Goal: Navigation & Orientation: Find specific page/section

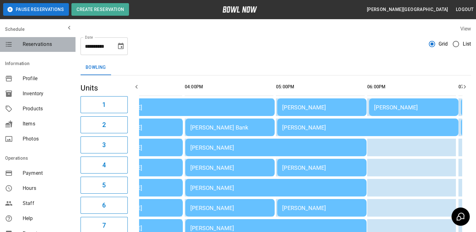
click at [42, 43] on span "Reservations" at bounding box center [47, 45] width 48 height 8
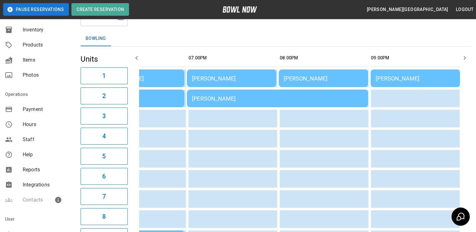
scroll to position [72, 0]
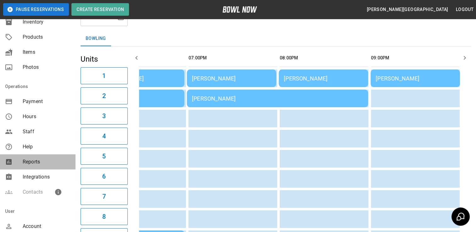
click at [38, 162] on span "Reports" at bounding box center [47, 162] width 48 height 8
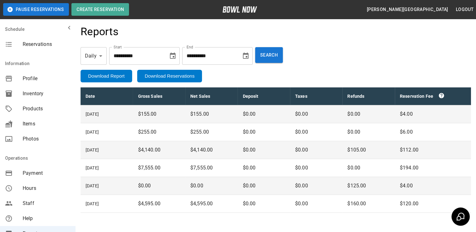
click at [42, 38] on div "Reservations" at bounding box center [38, 44] width 76 height 15
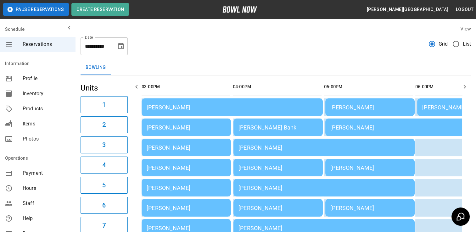
click at [47, 45] on span "Reservations" at bounding box center [47, 45] width 48 height 8
click at [37, 173] on span "Payment" at bounding box center [47, 174] width 48 height 8
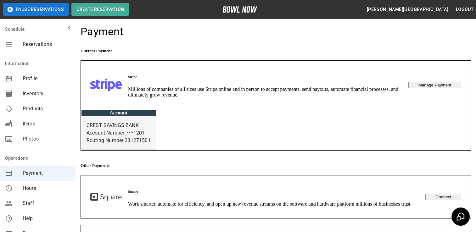
click at [44, 48] on div "Reservations" at bounding box center [38, 44] width 76 height 15
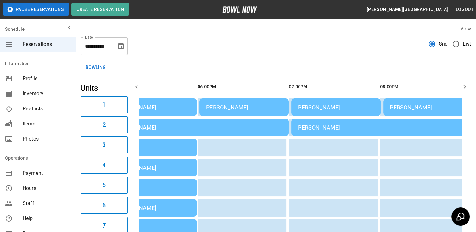
click at [37, 46] on span "Reservations" at bounding box center [47, 45] width 48 height 8
click at [36, 76] on span "Profile" at bounding box center [47, 79] width 48 height 8
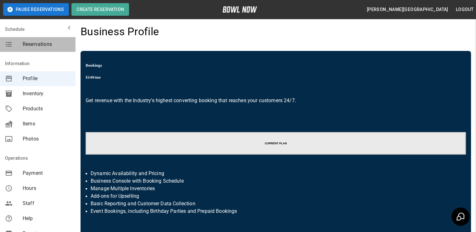
click at [42, 46] on span "Reservations" at bounding box center [47, 45] width 48 height 8
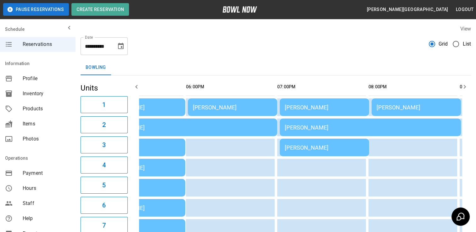
scroll to position [0, 233]
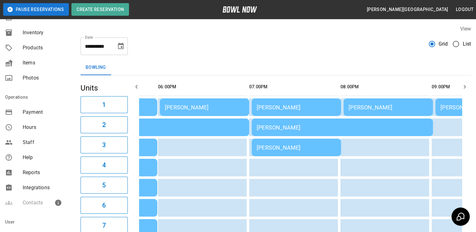
click at [43, 176] on span "Reports" at bounding box center [47, 173] width 48 height 8
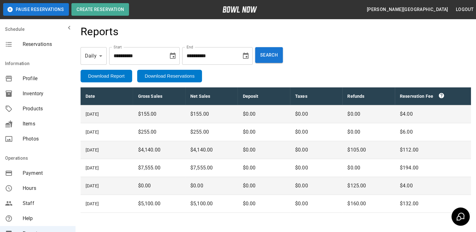
click at [48, 47] on span "Reservations" at bounding box center [47, 45] width 48 height 8
